Goal: Share content

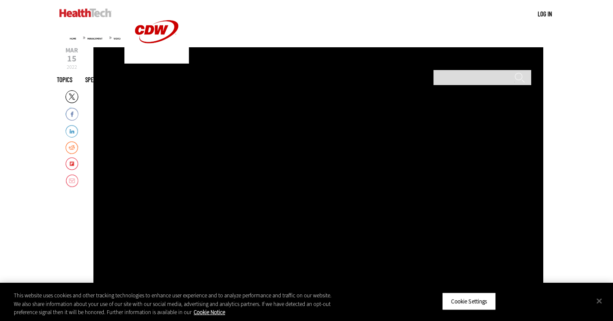
scroll to position [106, 0]
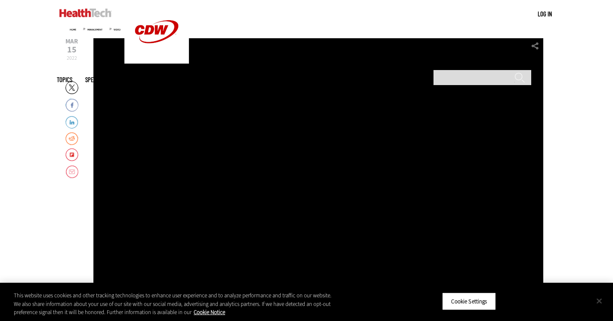
click at [601, 304] on button "Close" at bounding box center [598, 301] width 19 height 19
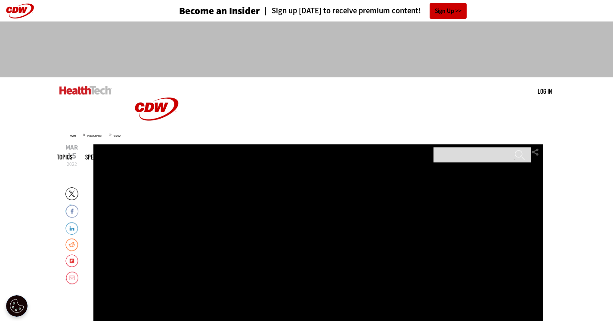
scroll to position [0, 0]
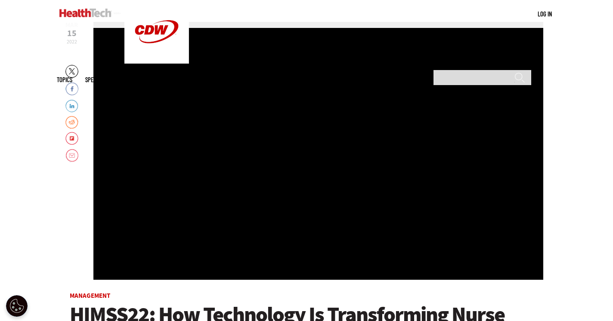
scroll to position [124, 0]
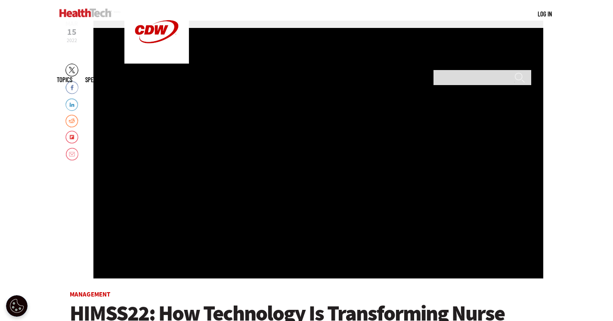
click at [254, 190] on div "Video viewer" at bounding box center [318, 150] width 450 height 258
click at [72, 138] on link "Flipboard" at bounding box center [71, 138] width 13 height 14
click at [72, 69] on link "Twitter" at bounding box center [71, 71] width 13 height 14
click at [69, 89] on link "Facebook" at bounding box center [71, 87] width 13 height 14
click at [70, 139] on link "Flipboard" at bounding box center [71, 138] width 13 height 14
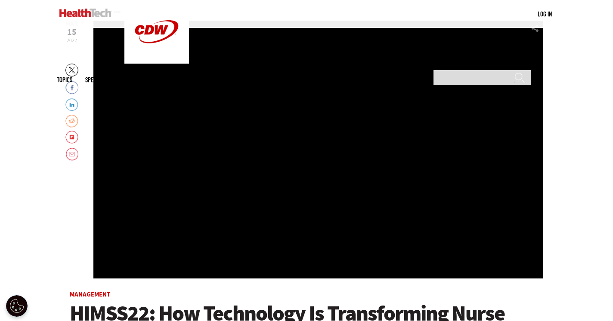
click at [75, 119] on link "Reddit" at bounding box center [71, 121] width 13 height 14
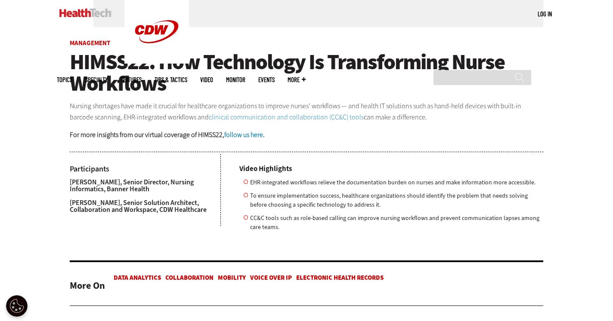
scroll to position [318, 0]
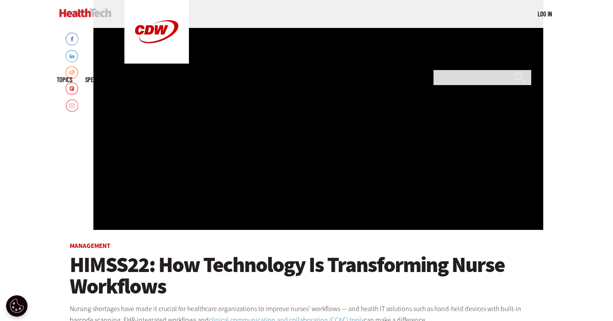
scroll to position [164, 0]
